Goal: Navigation & Orientation: Find specific page/section

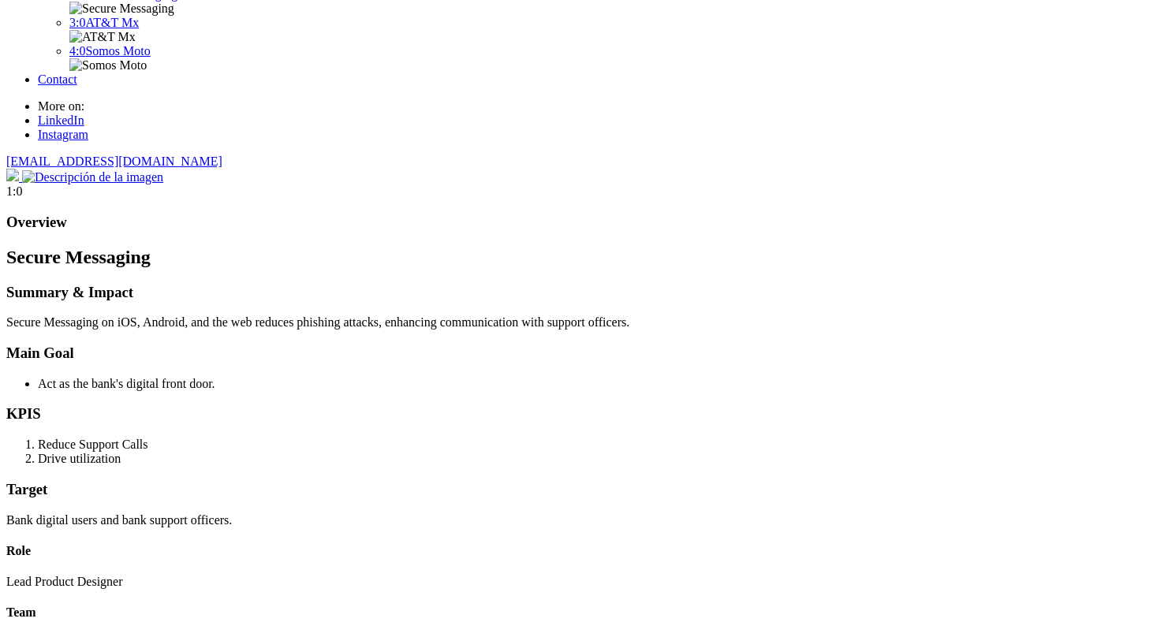
scroll to position [114, 0]
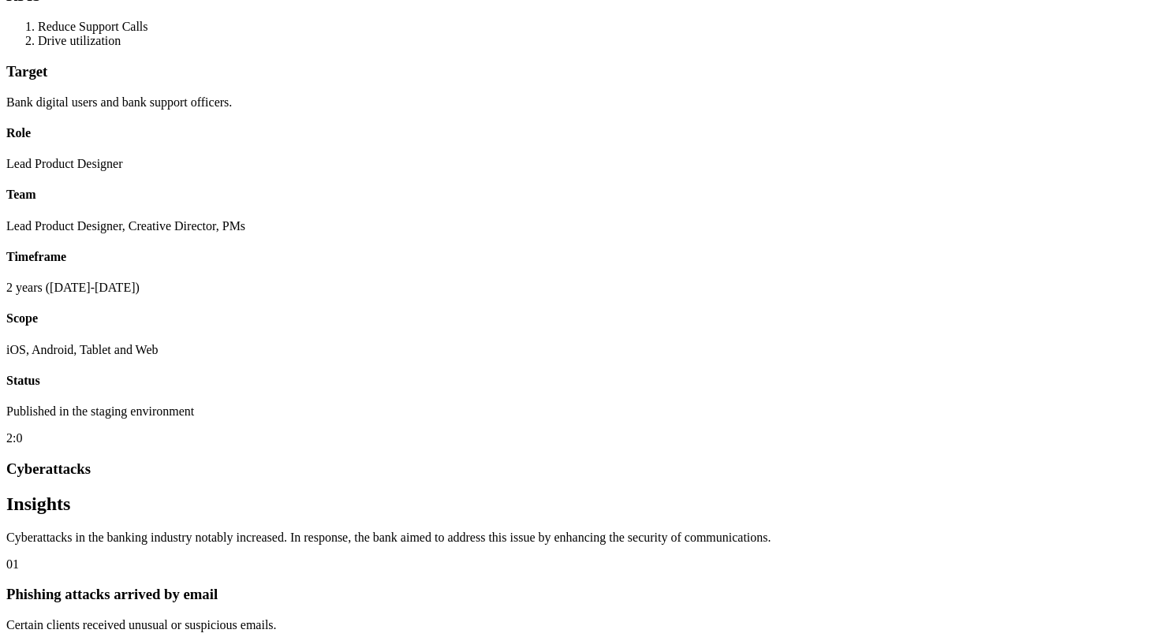
scroll to position [530, 0]
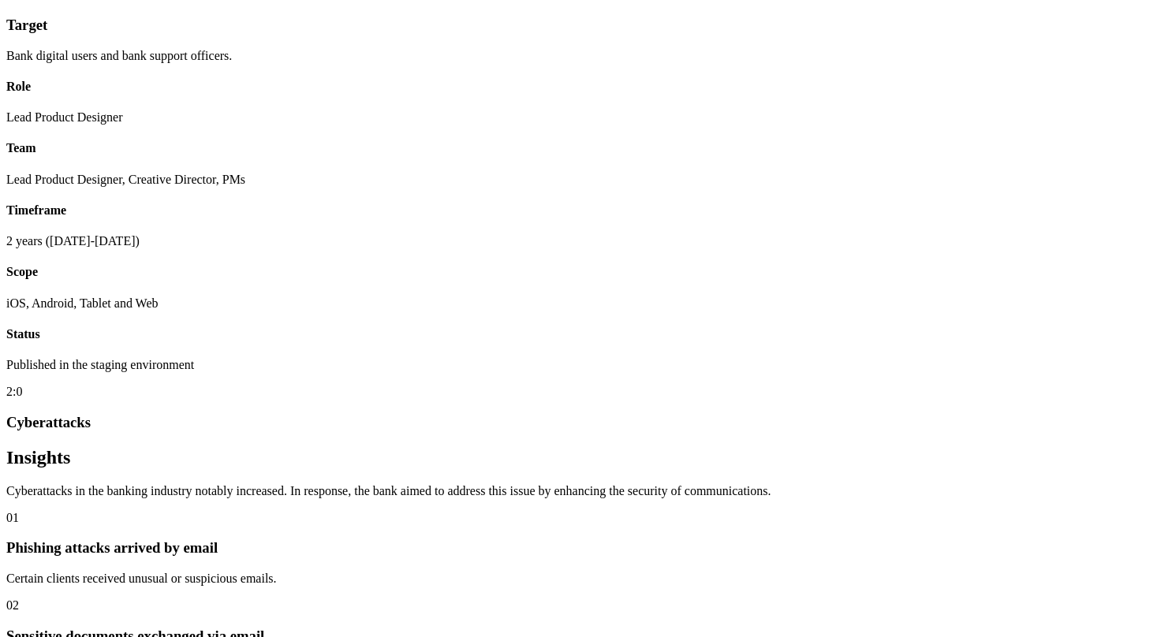
scroll to position [583, 0]
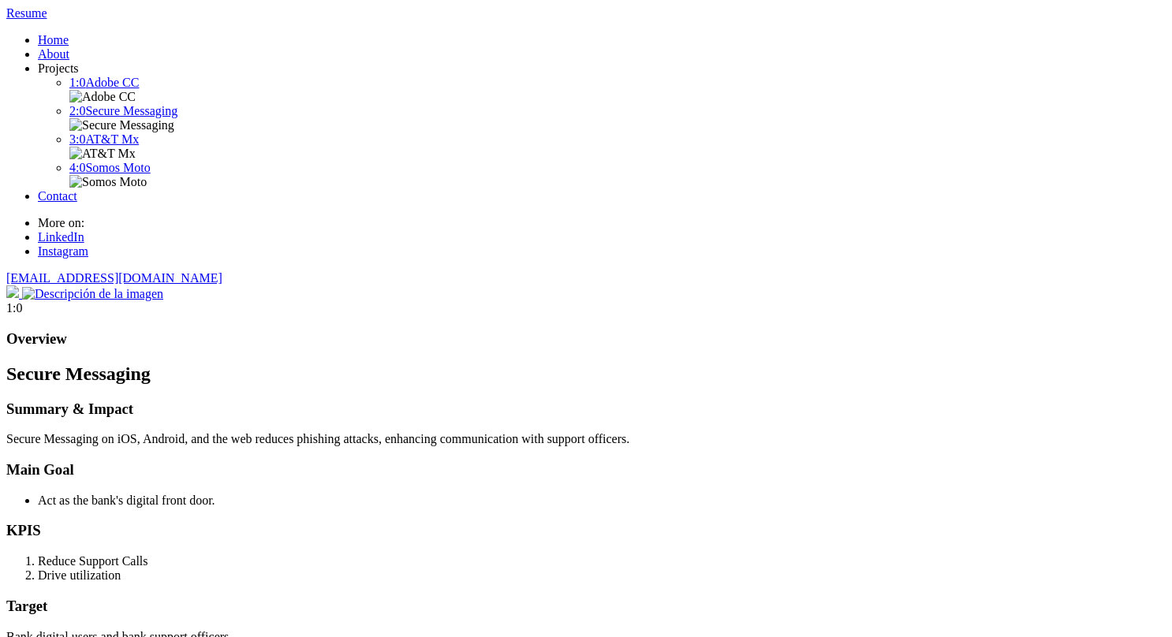
scroll to position [1, 0]
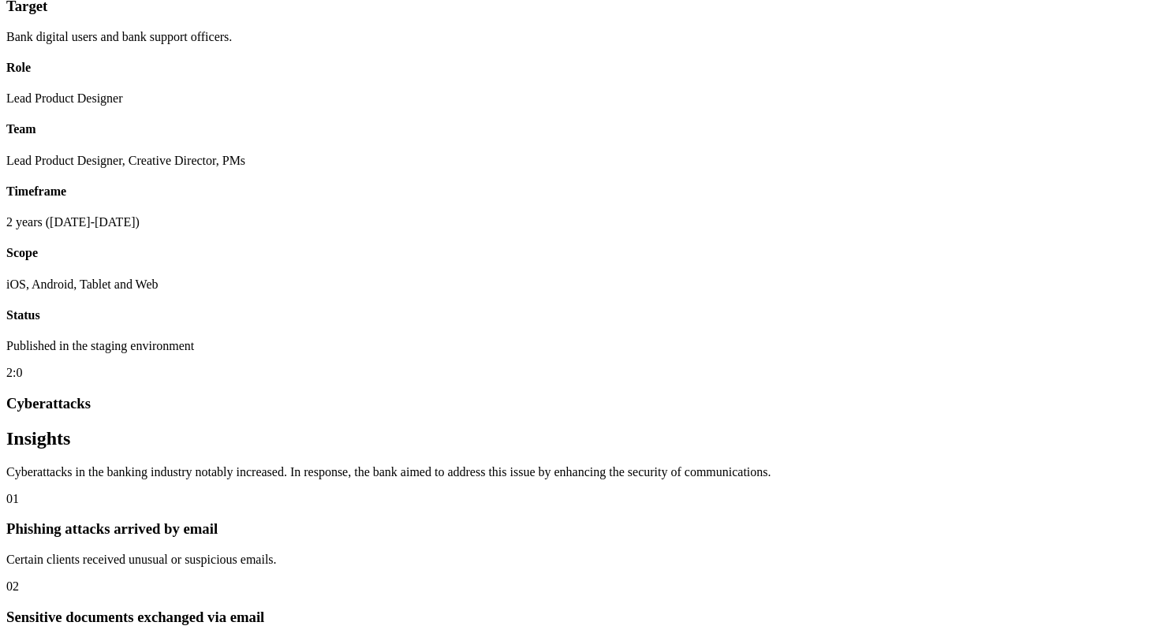
scroll to position [602, 0]
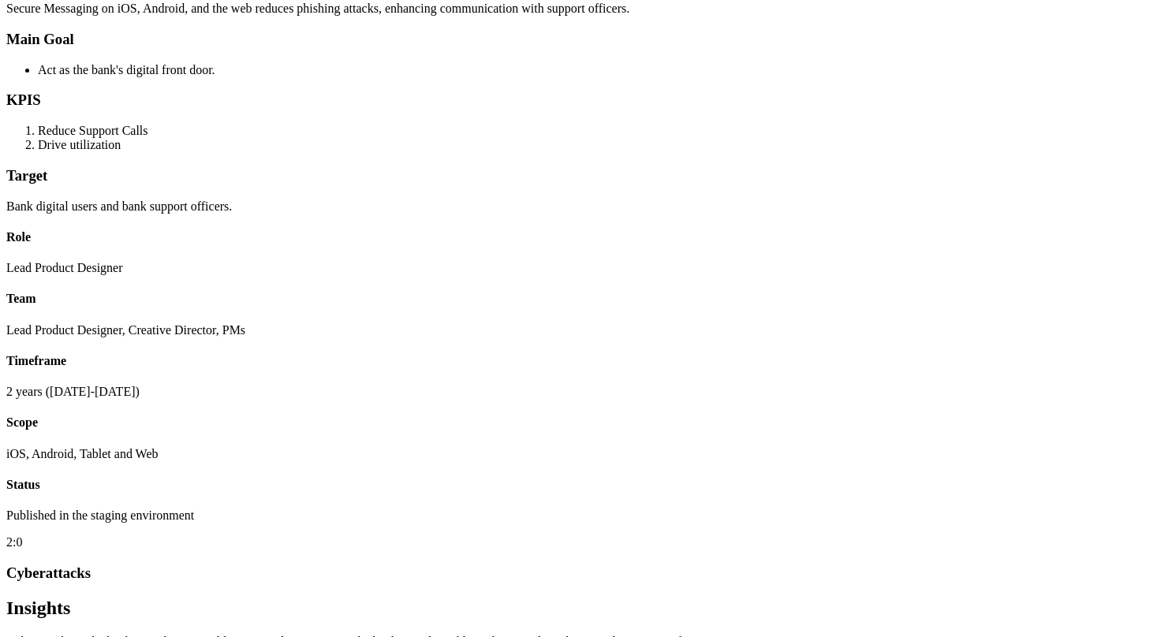
scroll to position [435, 0]
